Goal: Task Accomplishment & Management: Manage account settings

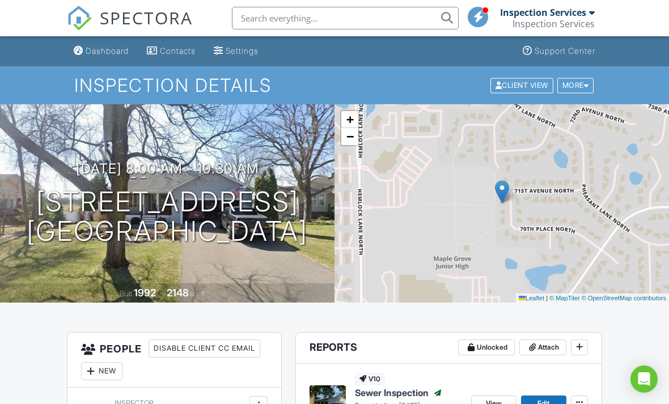
click at [254, 18] on input "text" at bounding box center [345, 18] width 227 height 23
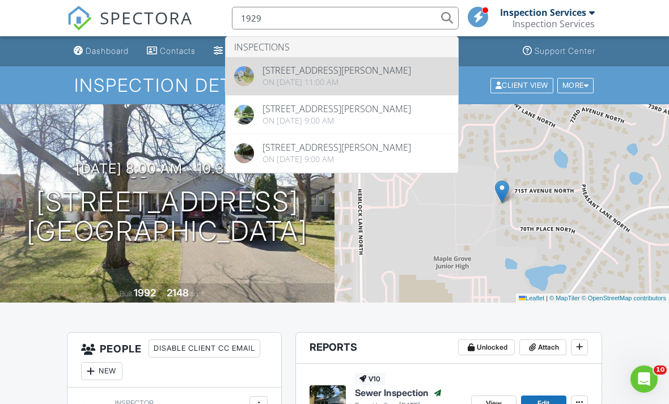
type input "1929"
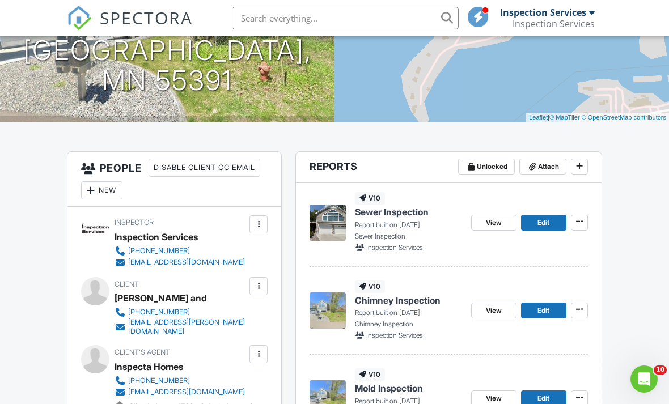
click at [579, 220] on icon at bounding box center [579, 221] width 7 height 11
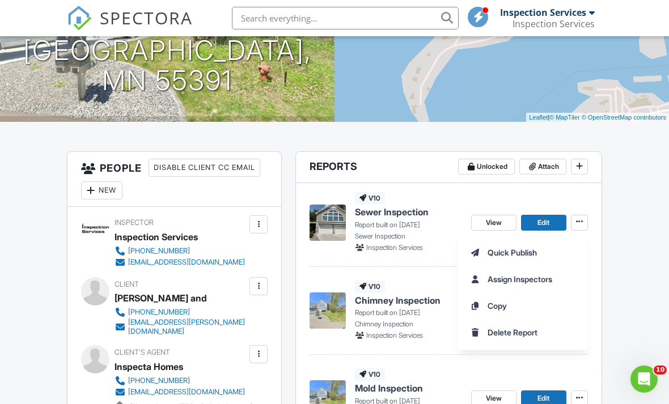
click at [534, 255] on span "Quick Publish" at bounding box center [512, 253] width 49 height 12
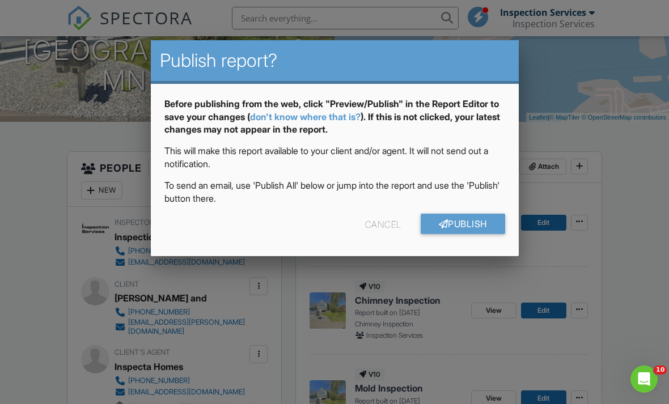
click at [479, 229] on link "Publish" at bounding box center [463, 224] width 85 height 20
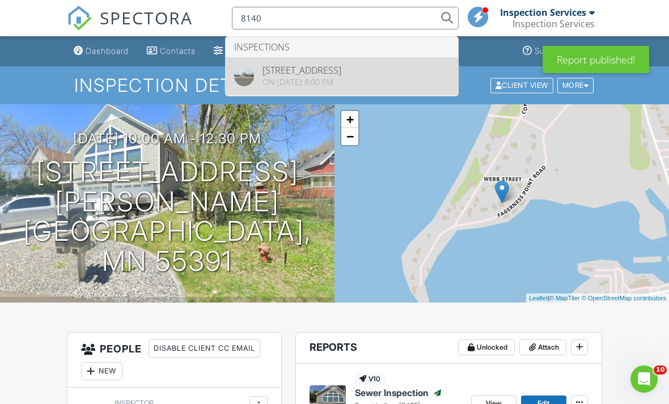
type input "8140"
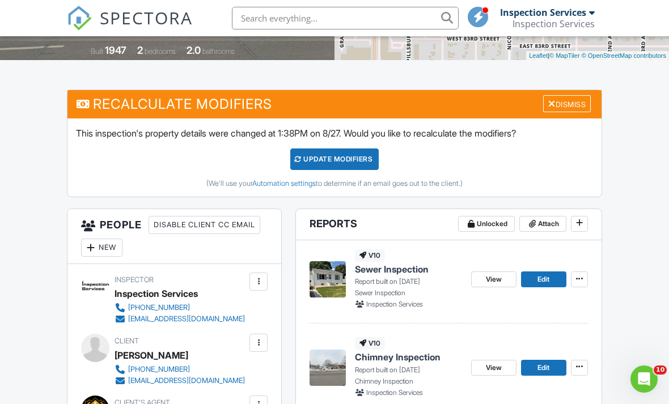
click at [581, 280] on icon at bounding box center [579, 278] width 7 height 11
click at [581, 274] on icon at bounding box center [579, 278] width 7 height 11
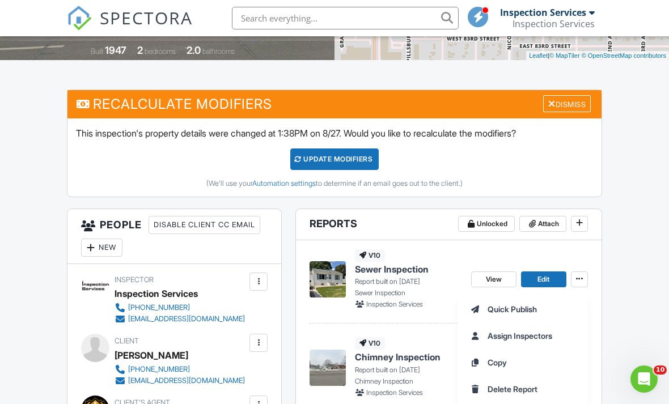
click at [533, 306] on span "Quick Publish" at bounding box center [512, 309] width 49 height 12
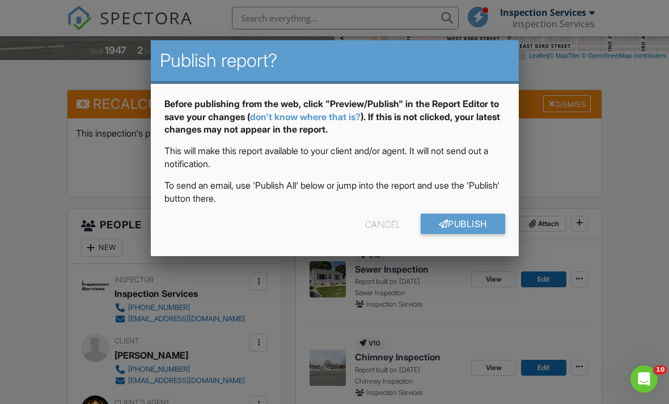
click at [468, 225] on link "Publish" at bounding box center [463, 224] width 85 height 20
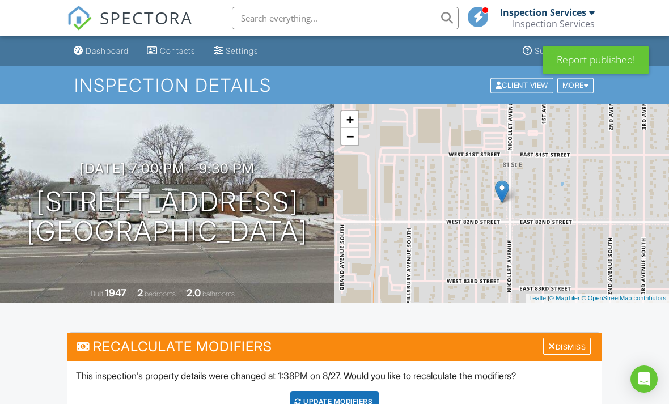
click at [567, 343] on div "Dismiss" at bounding box center [567, 347] width 48 height 18
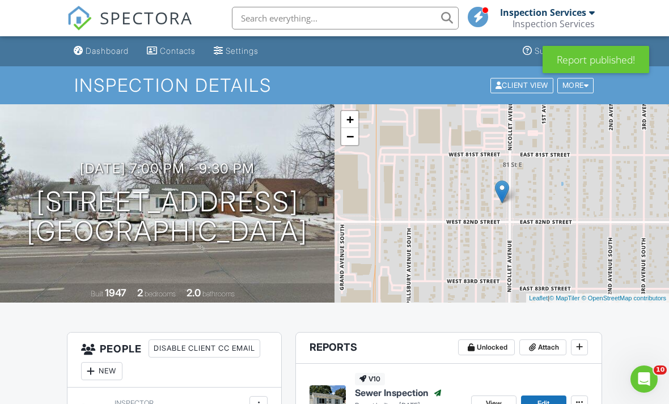
click at [250, 15] on input "text" at bounding box center [345, 18] width 227 height 23
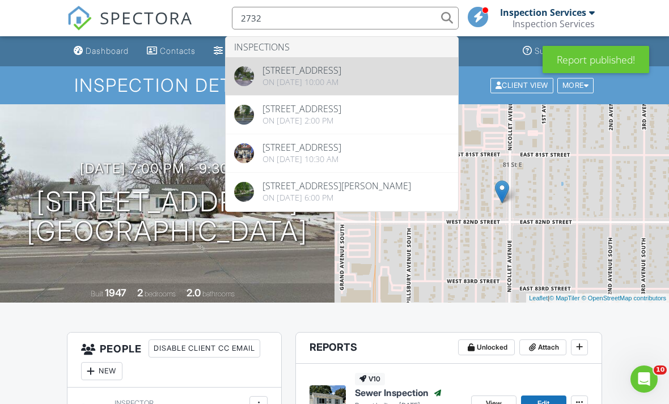
type input "2732"
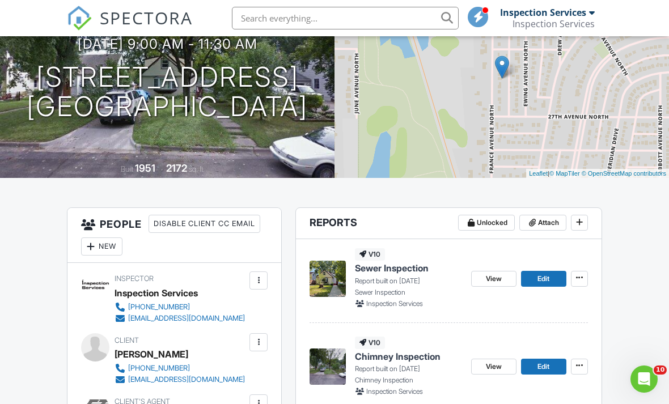
click at [579, 279] on icon at bounding box center [579, 277] width 7 height 11
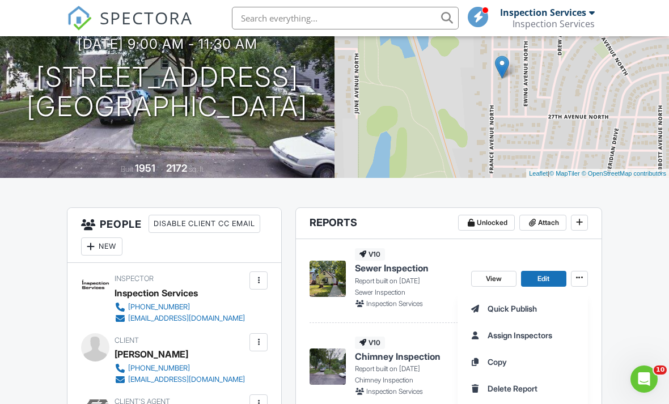
click at [511, 314] on span "Quick Publish" at bounding box center [512, 309] width 49 height 12
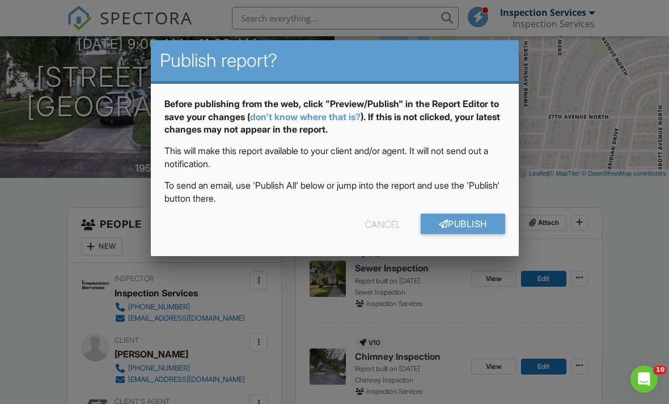
click at [478, 231] on link "Publish" at bounding box center [463, 224] width 85 height 20
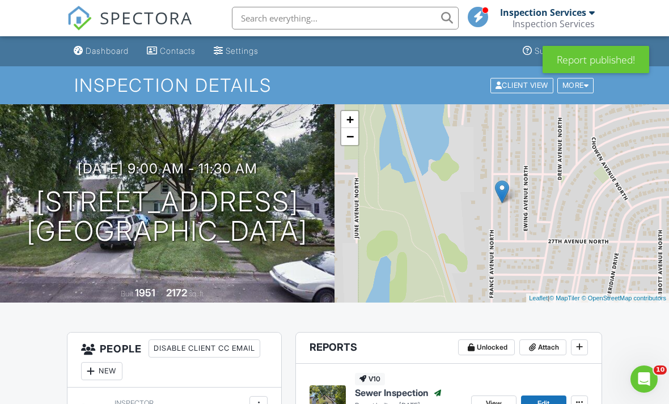
click at [265, 19] on input "text" at bounding box center [345, 18] width 227 height 23
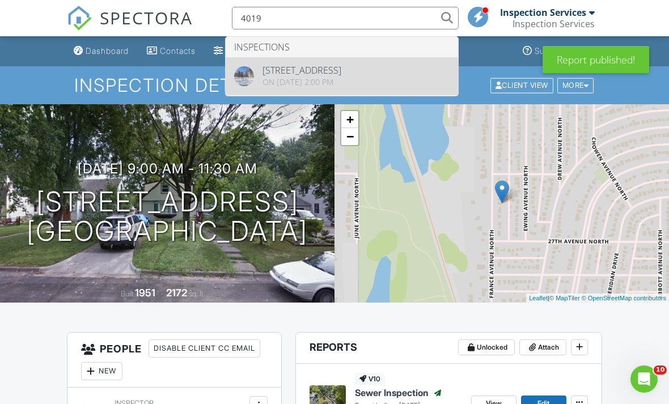
type input "4019"
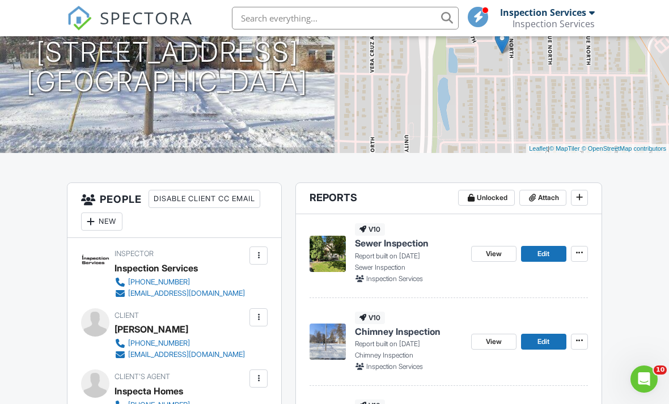
click at [580, 257] on icon at bounding box center [579, 252] width 7 height 11
click at [580, 253] on icon at bounding box center [579, 252] width 7 height 11
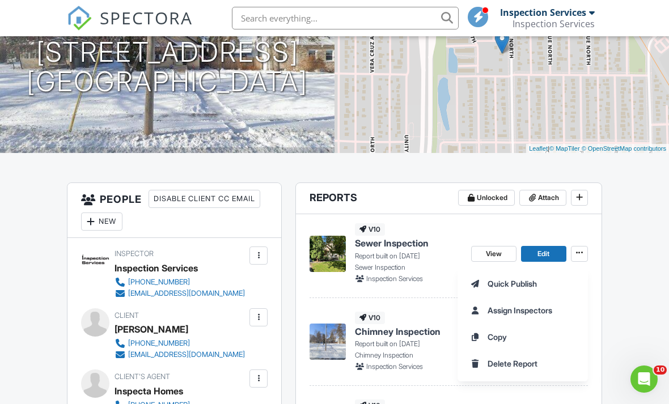
click at [527, 282] on span "Quick Publish" at bounding box center [512, 284] width 49 height 12
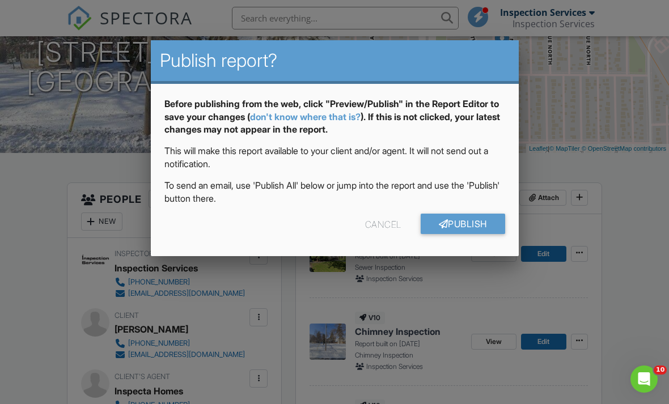
click at [479, 229] on link "Publish" at bounding box center [463, 224] width 85 height 20
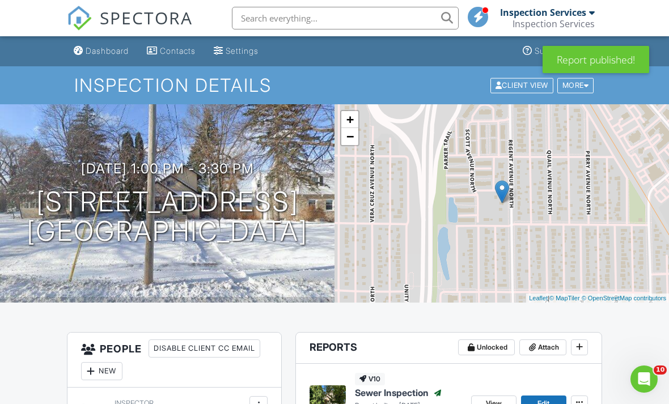
click at [269, 21] on input "text" at bounding box center [345, 18] width 227 height 23
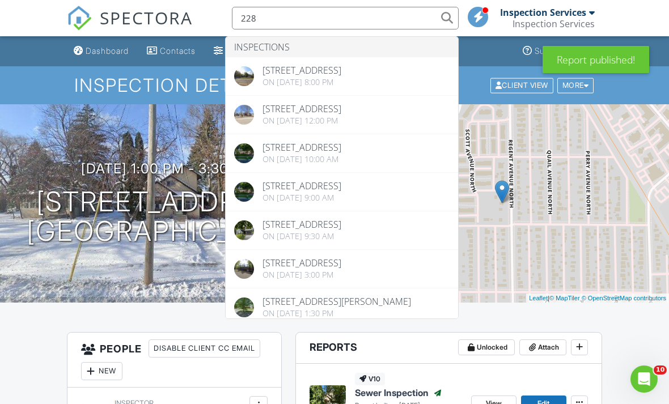
type input "228"
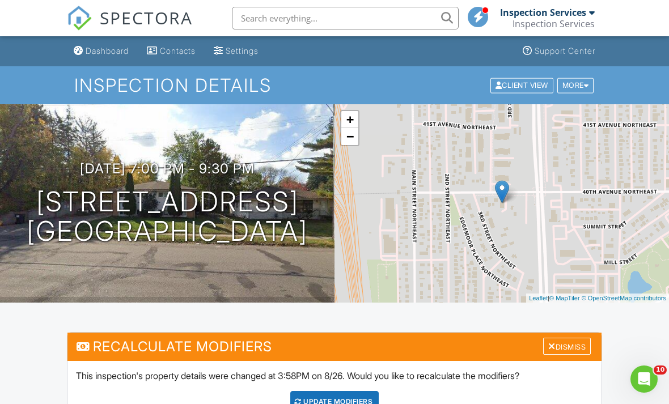
click at [571, 346] on div "Dismiss" at bounding box center [567, 347] width 48 height 18
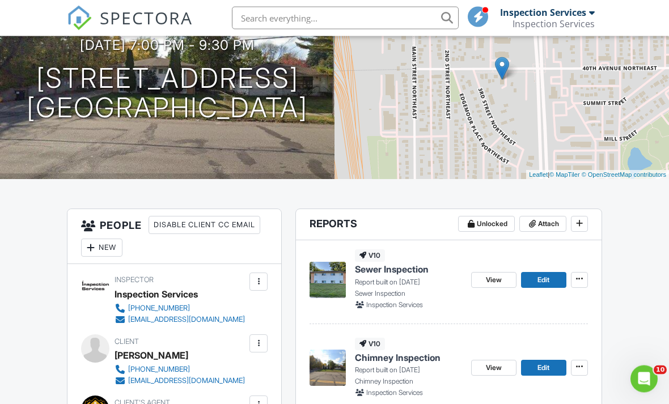
click at [580, 282] on icon at bounding box center [579, 279] width 7 height 11
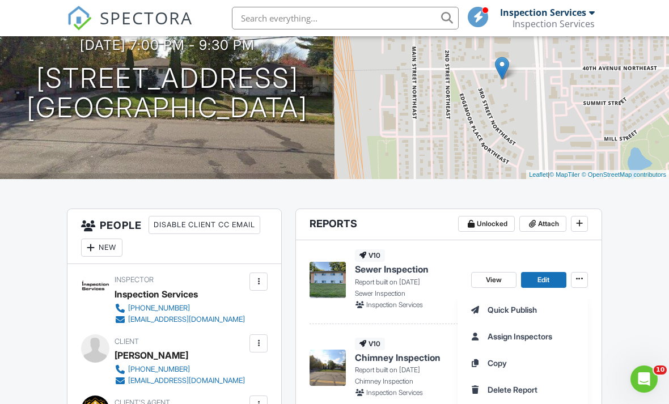
click at [516, 309] on span "Quick Publish" at bounding box center [512, 310] width 49 height 12
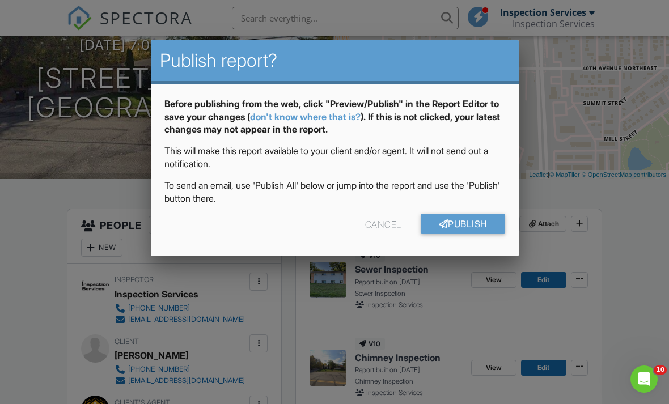
click at [484, 221] on link "Publish" at bounding box center [463, 224] width 85 height 20
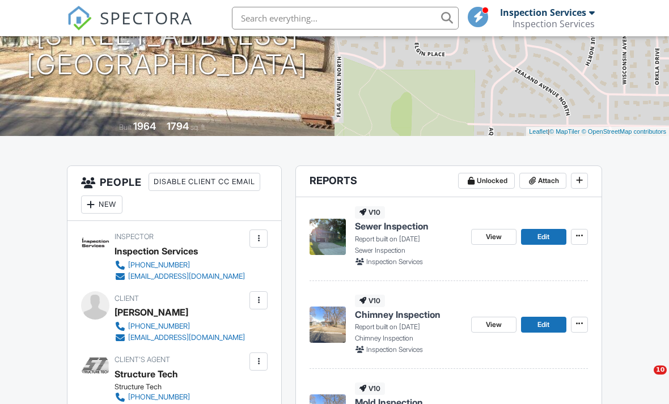
click at [576, 235] on icon at bounding box center [579, 235] width 7 height 11
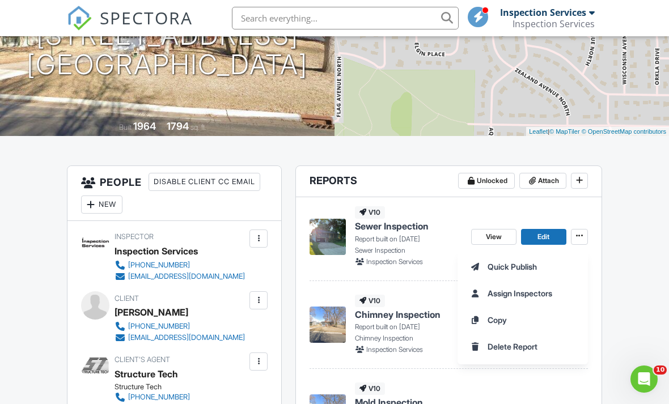
click at [516, 270] on span "Quick Publish" at bounding box center [512, 267] width 49 height 12
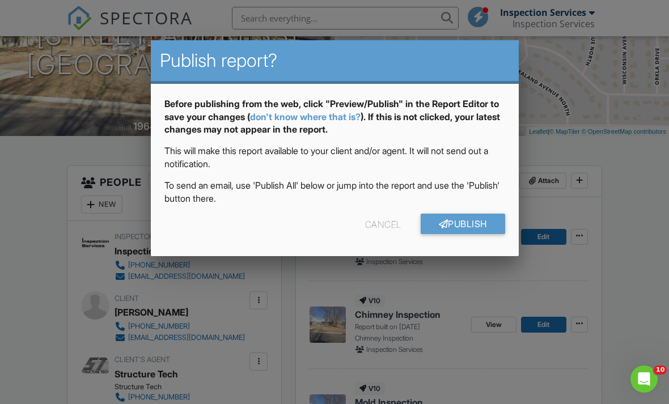
click at [471, 229] on link "Publish" at bounding box center [463, 224] width 85 height 20
